Goal: Task Accomplishment & Management: Manage account settings

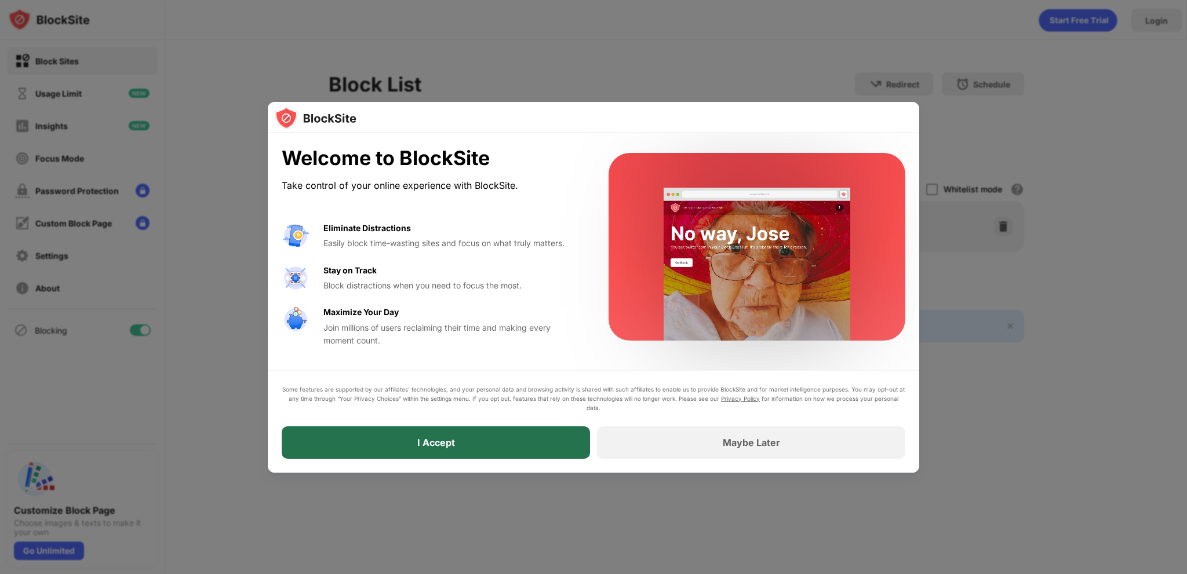
click at [473, 440] on div "I Accept" at bounding box center [436, 443] width 308 height 32
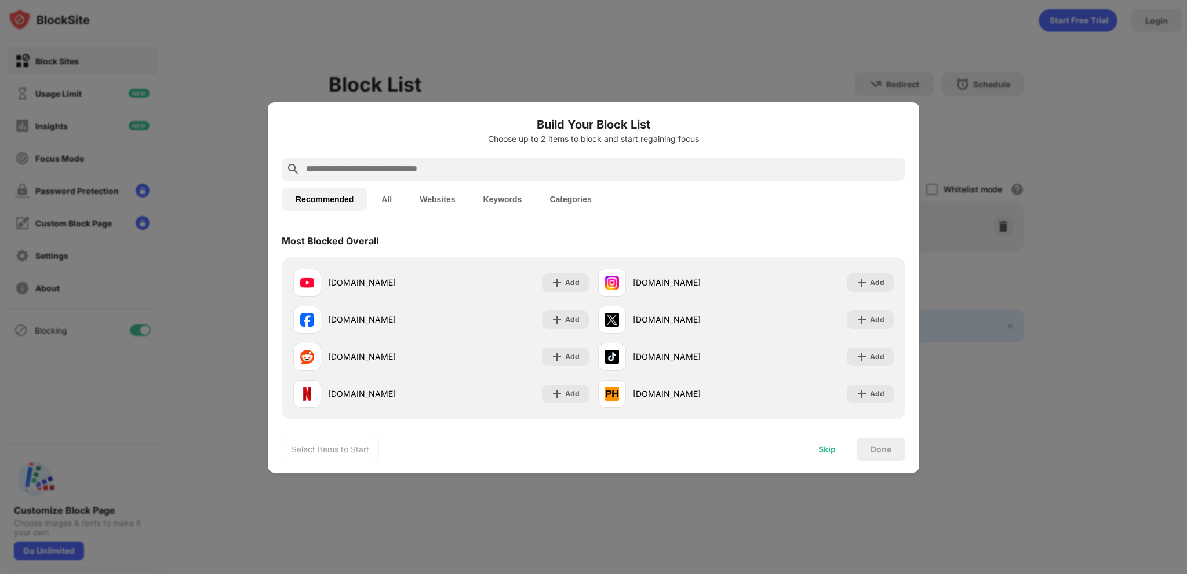
click at [824, 452] on div "Skip" at bounding box center [827, 449] width 17 height 9
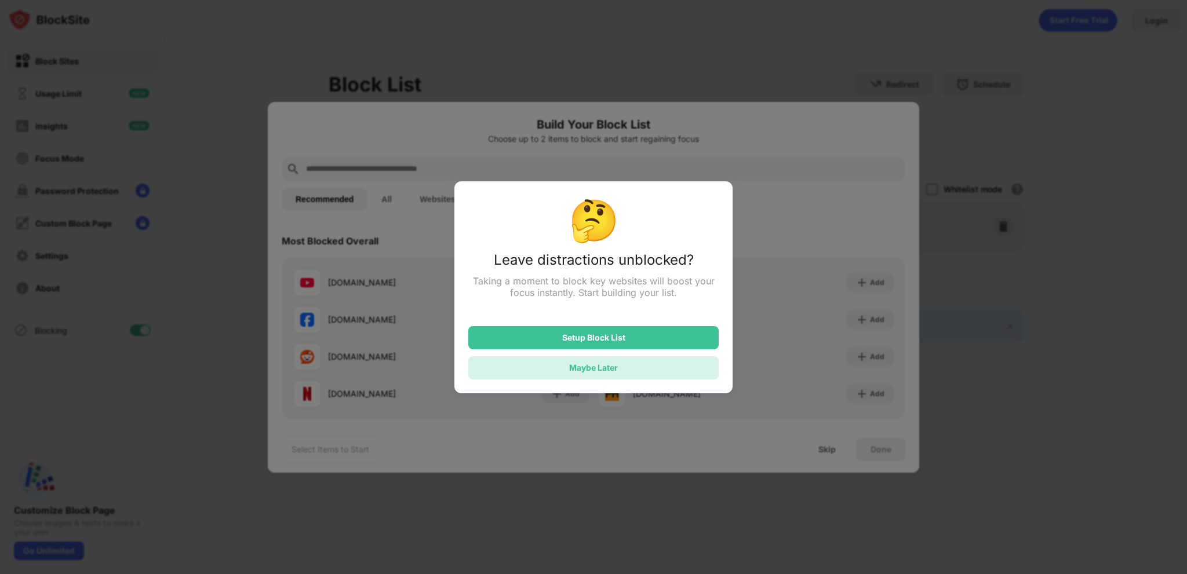
click at [600, 366] on div "Maybe Later" at bounding box center [593, 368] width 49 height 10
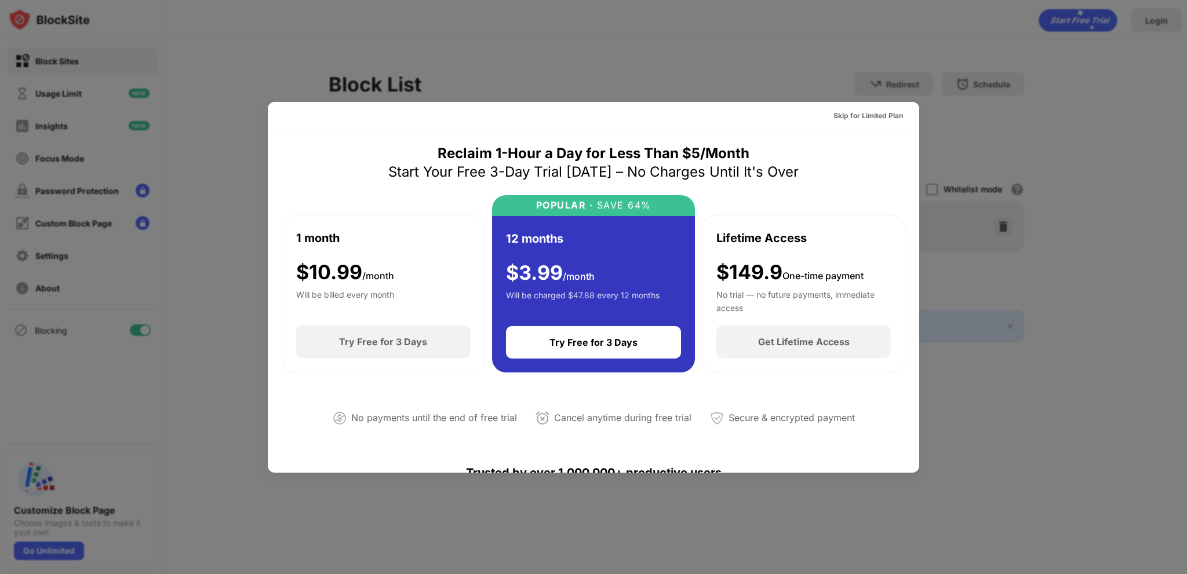
click at [1009, 34] on div at bounding box center [593, 287] width 1187 height 574
